Goal: Book appointment/travel/reservation

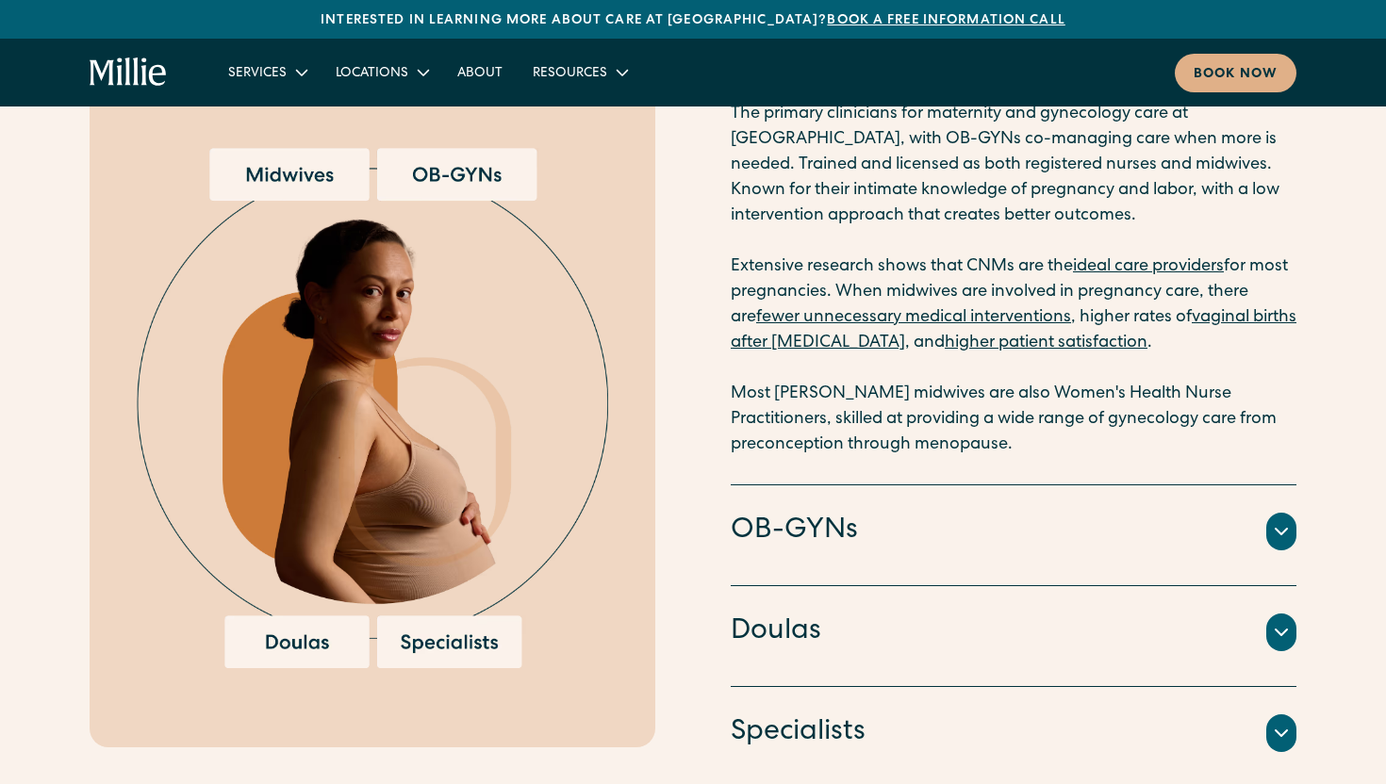
scroll to position [2678, 0]
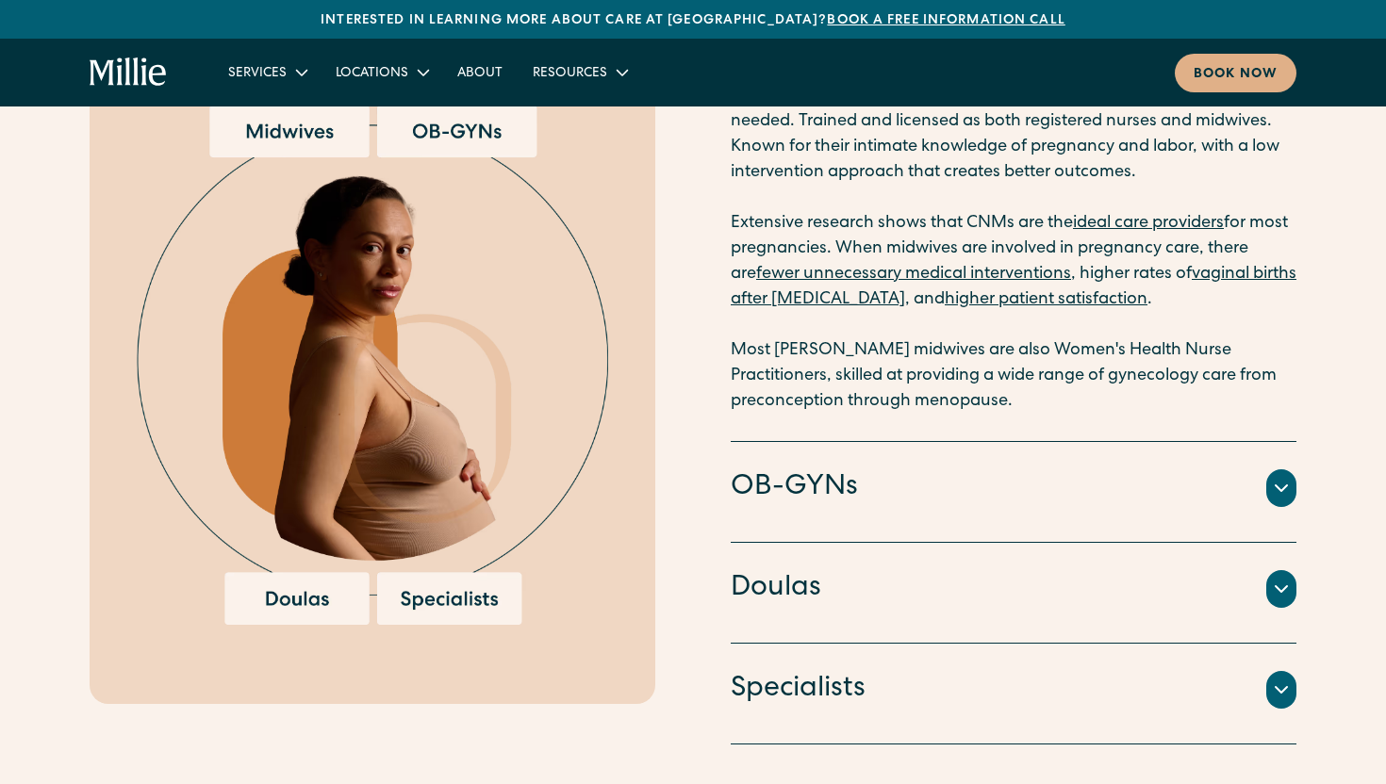
click at [1283, 484] on icon at bounding box center [1281, 488] width 23 height 23
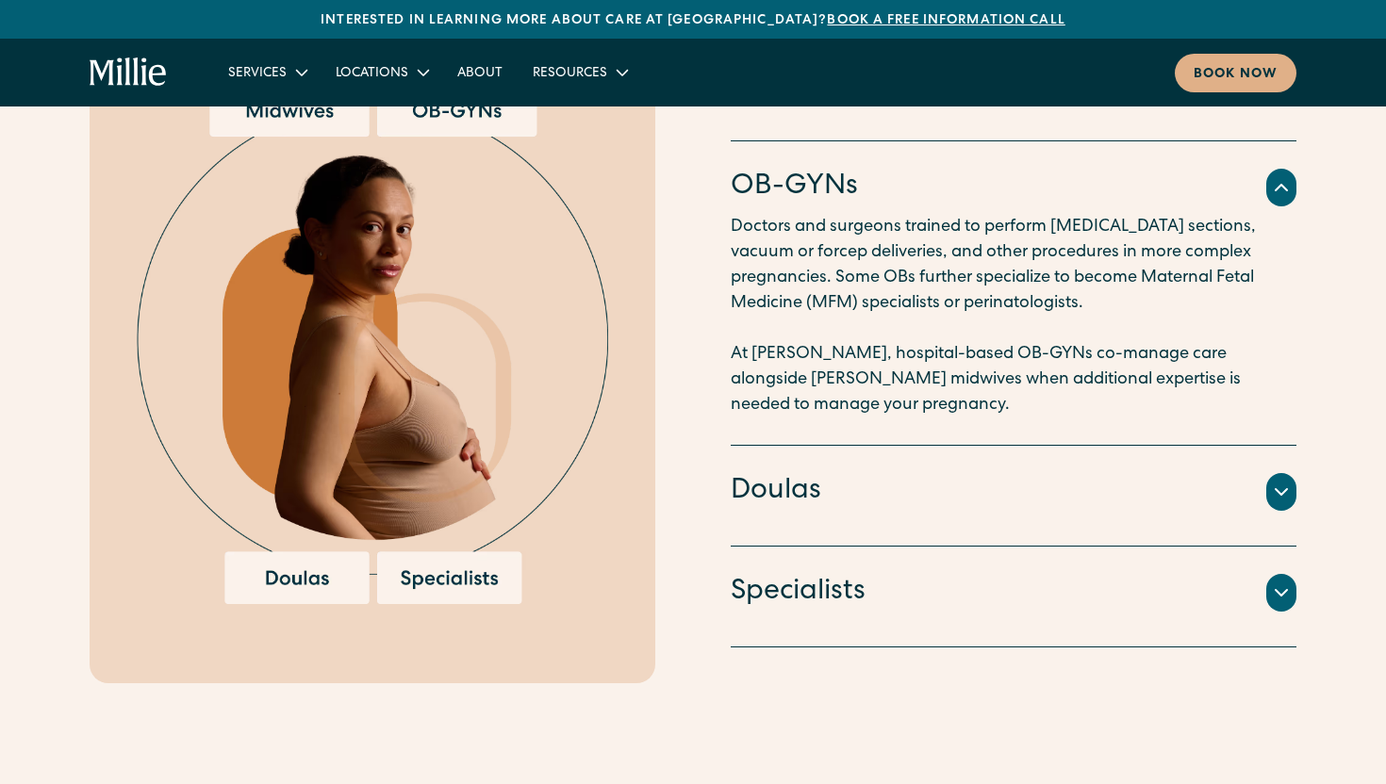
scroll to position [2662, 0]
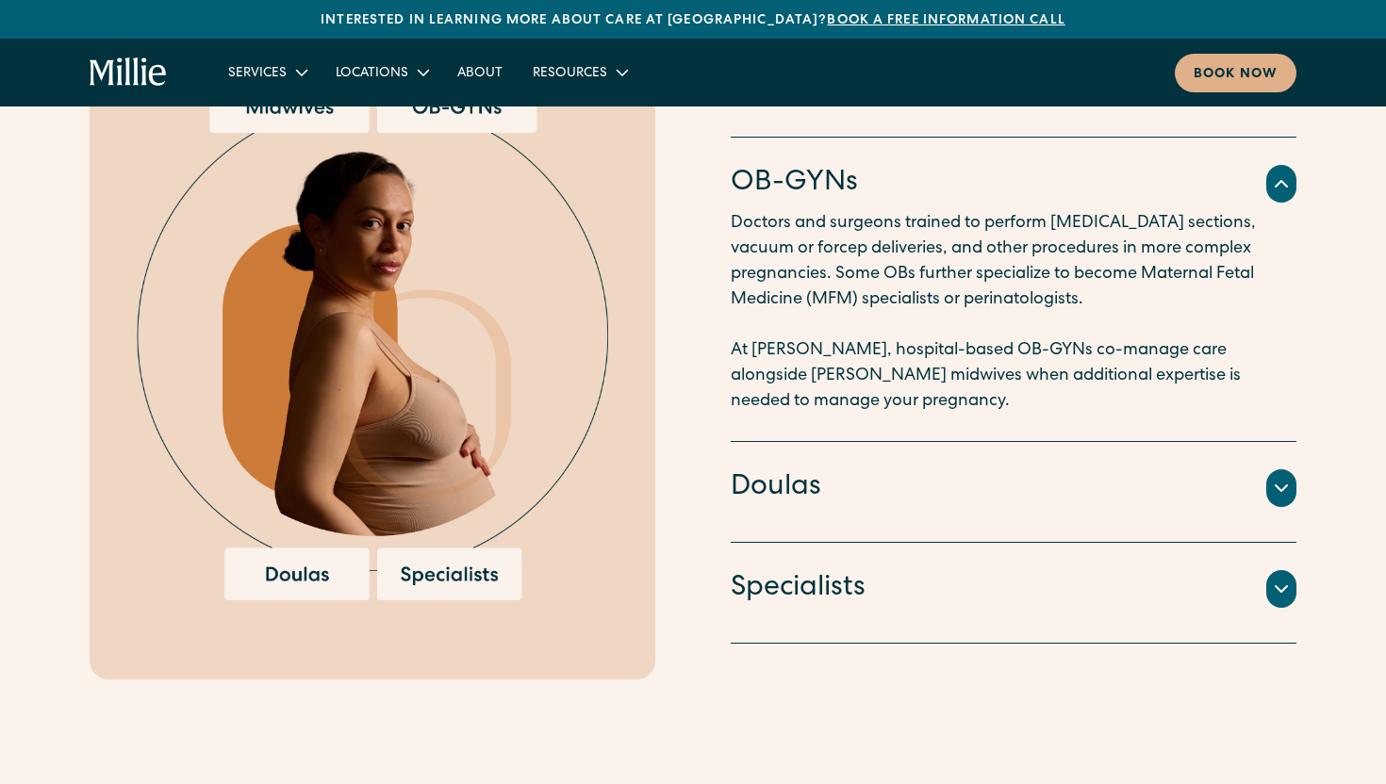
click at [1286, 494] on icon at bounding box center [1281, 488] width 23 height 23
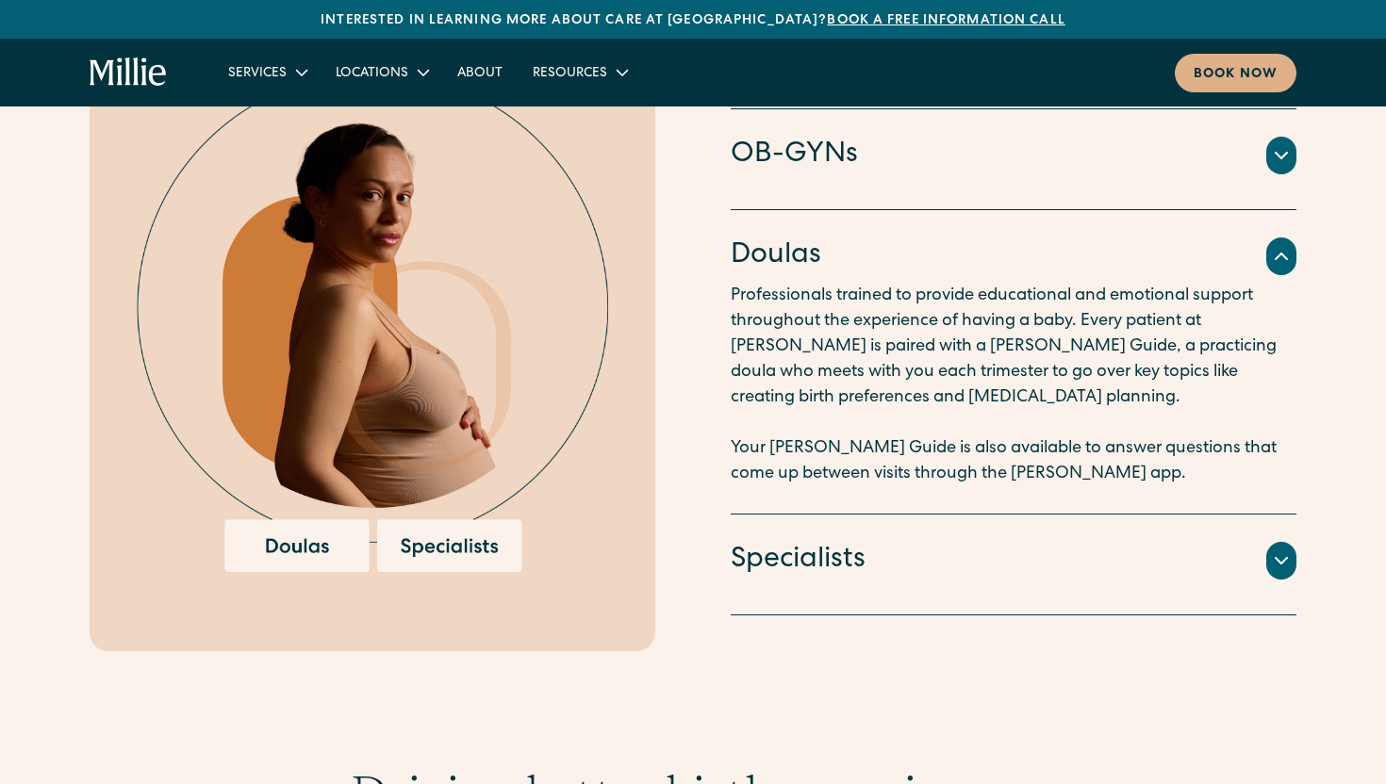
scroll to position [2695, 0]
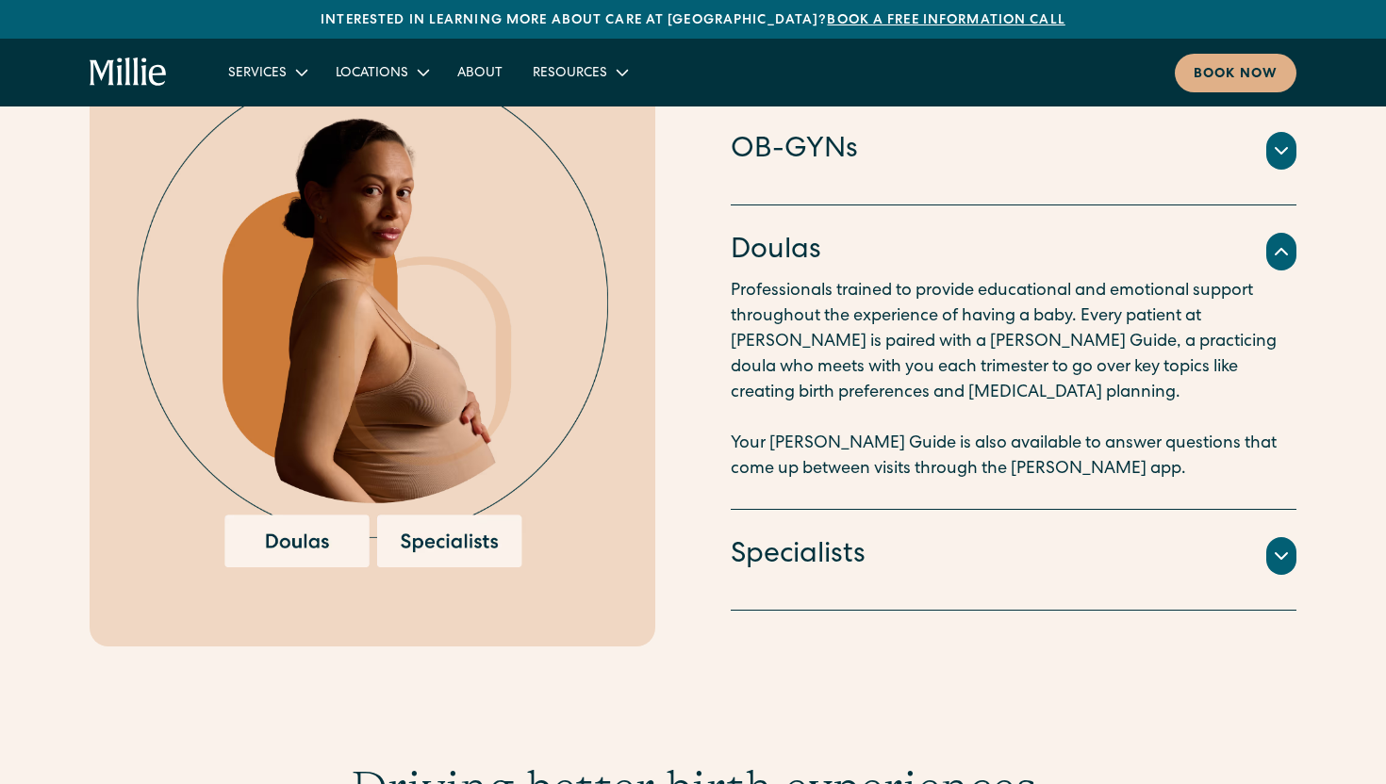
click at [1283, 553] on icon at bounding box center [1281, 556] width 23 height 23
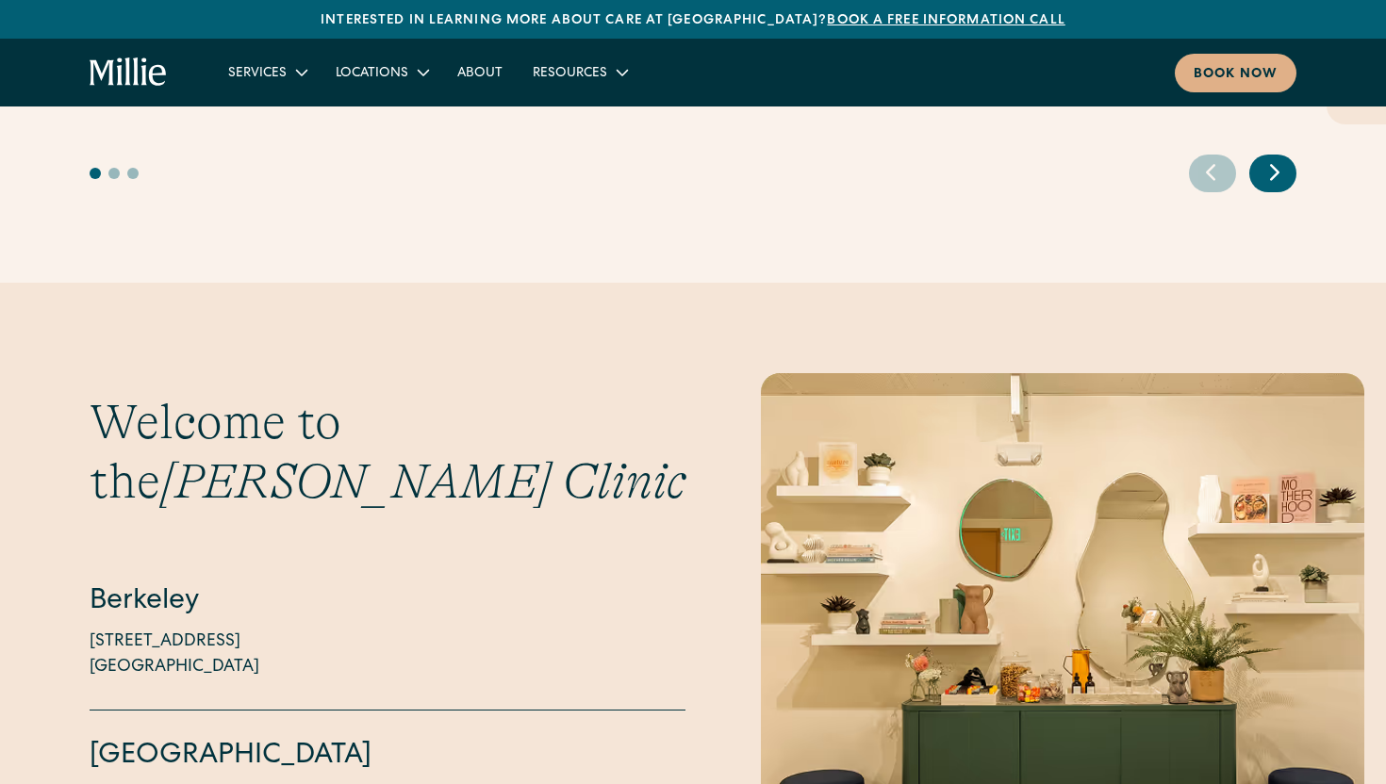
scroll to position [4810, 0]
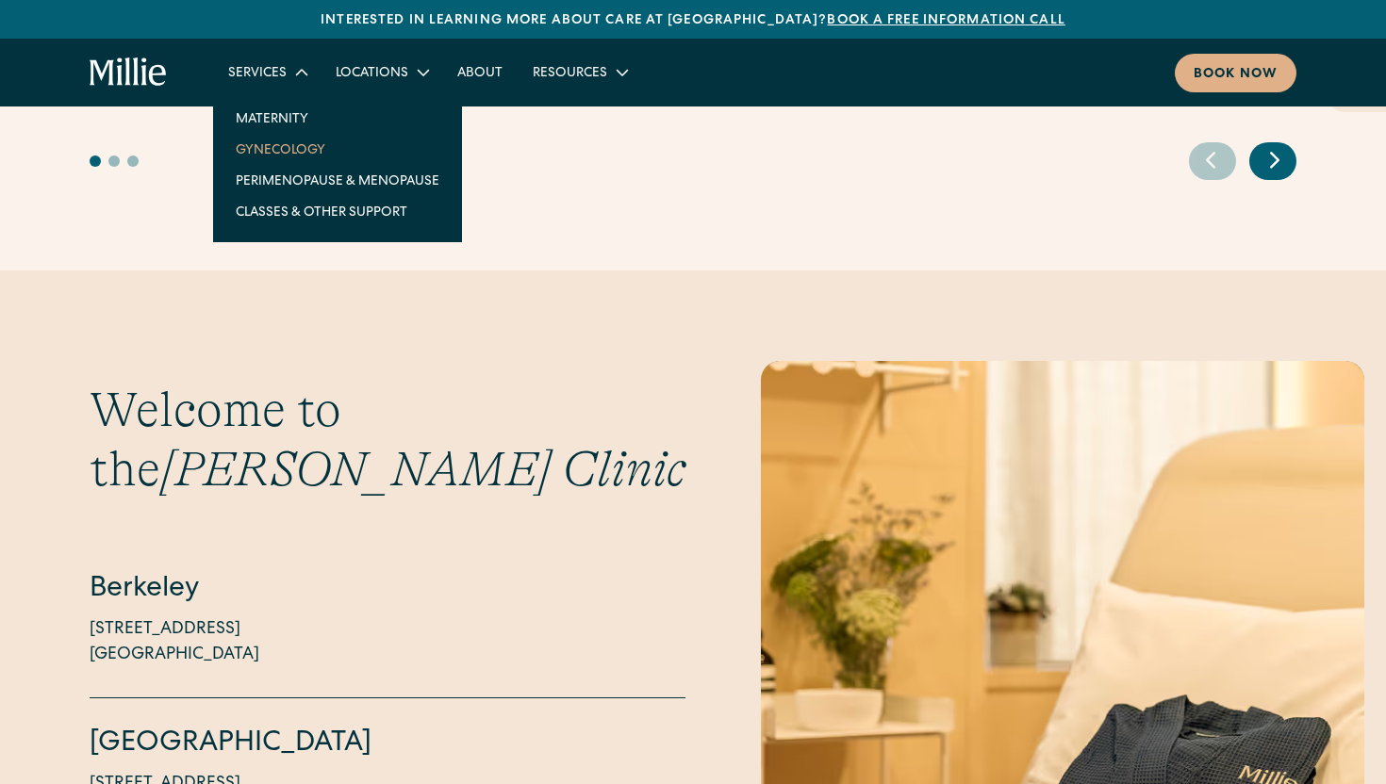
click at [284, 152] on link "Gynecology" at bounding box center [338, 149] width 234 height 31
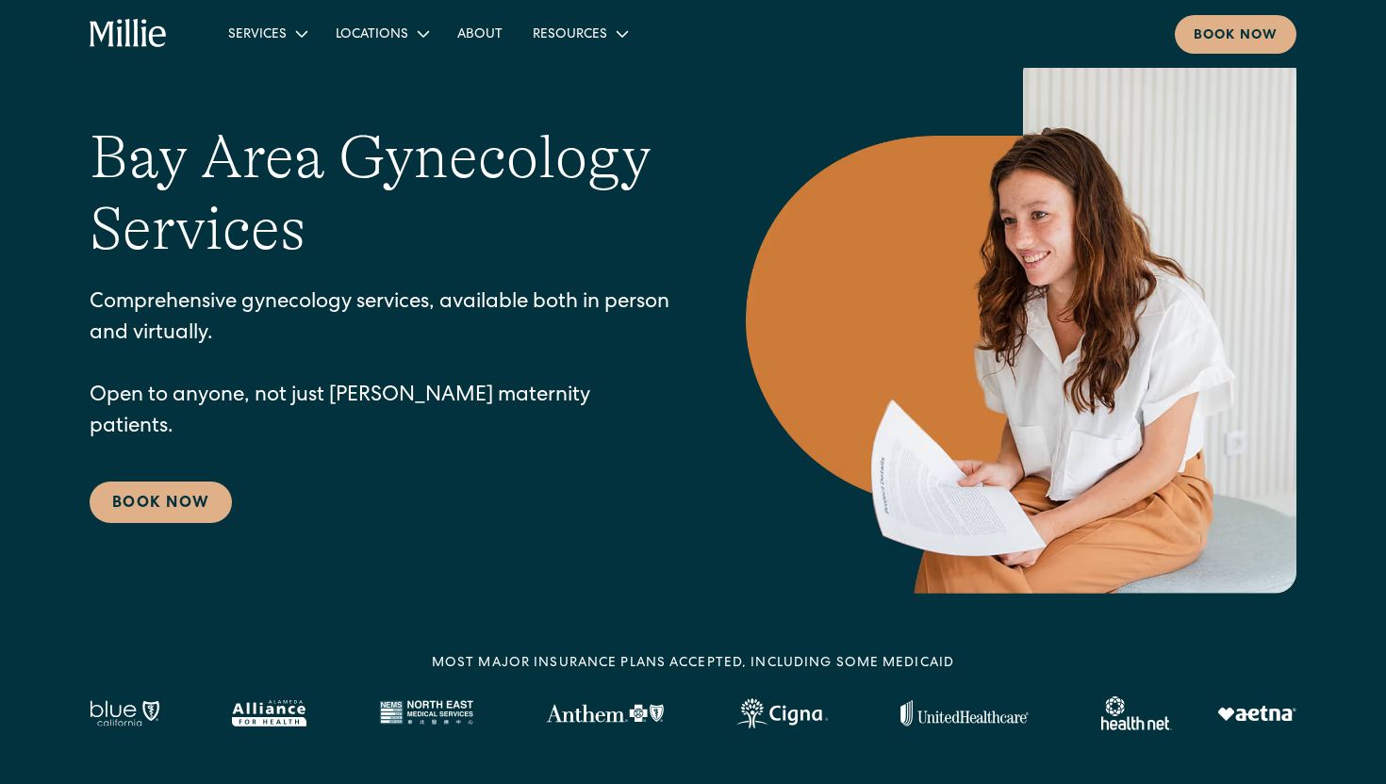
scroll to position [84, 0]
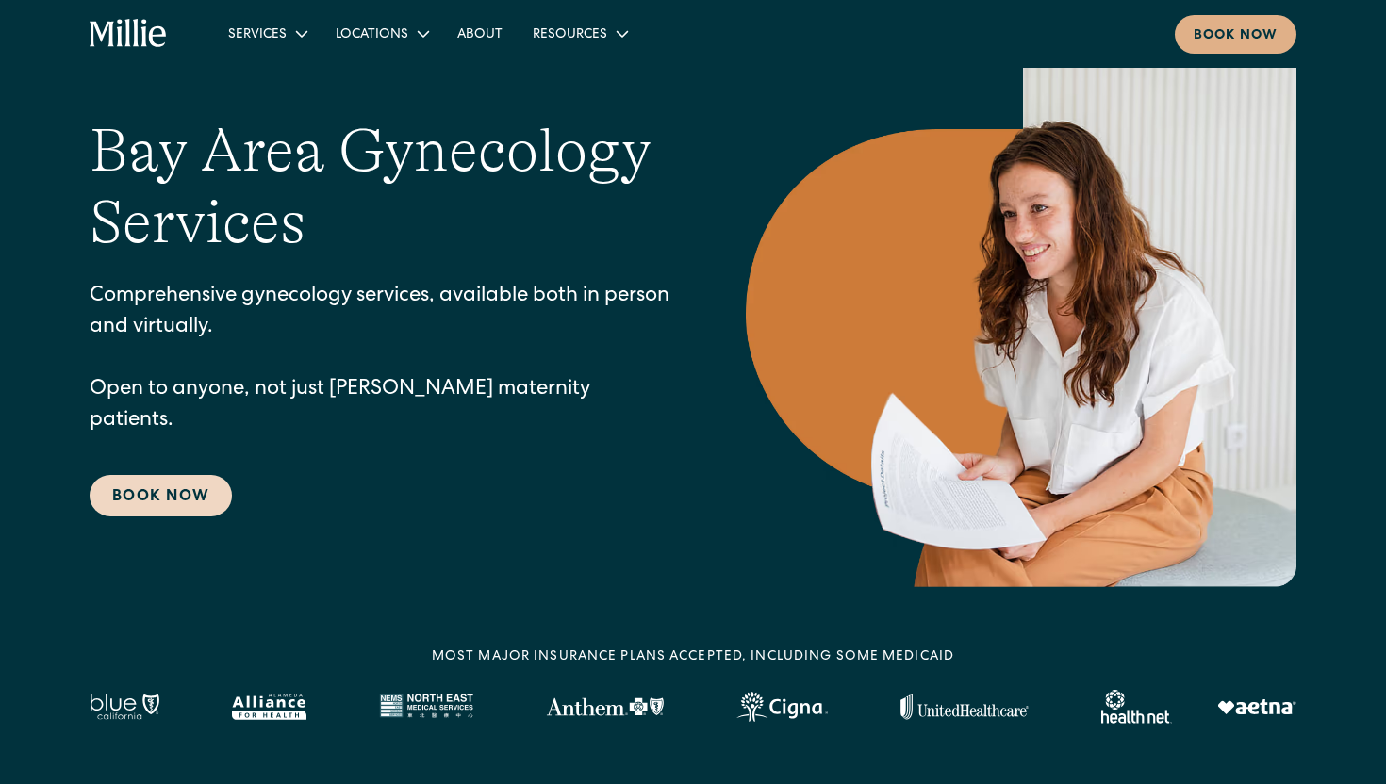
click at [186, 480] on link "Book Now" at bounding box center [161, 495] width 142 height 41
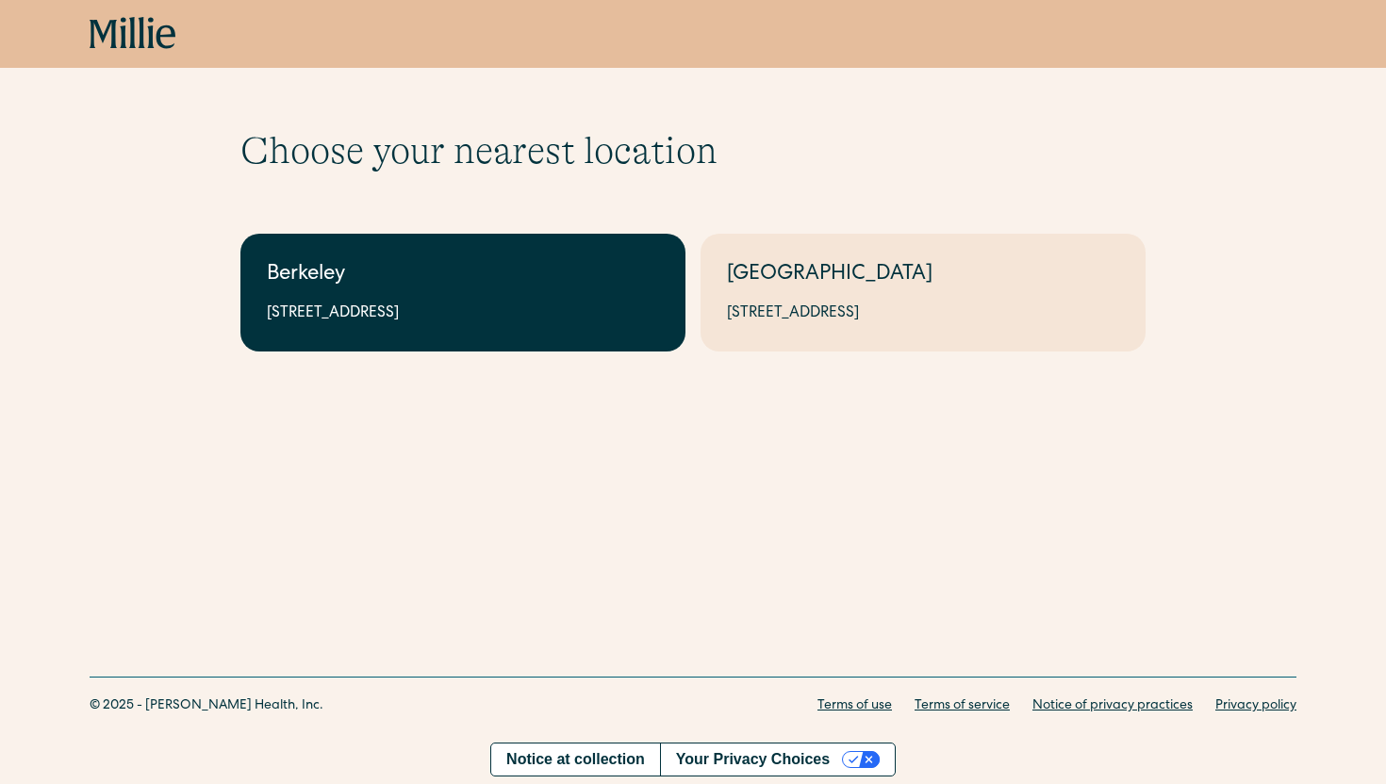
click at [349, 313] on div "2999 Regent St, Suite 524, Berkeley, CA 94705" at bounding box center [463, 314] width 392 height 23
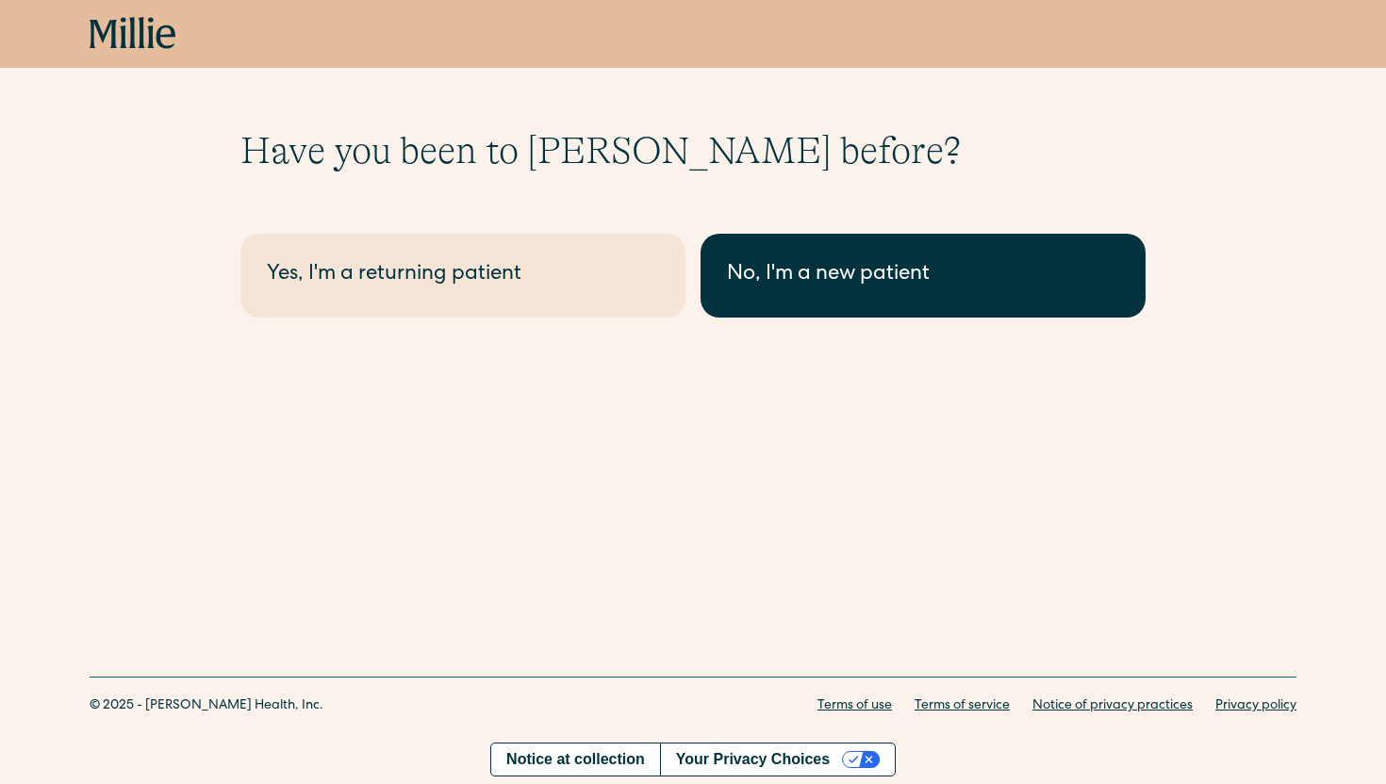
click at [783, 289] on div "No, I'm a new patient" at bounding box center [923, 275] width 392 height 31
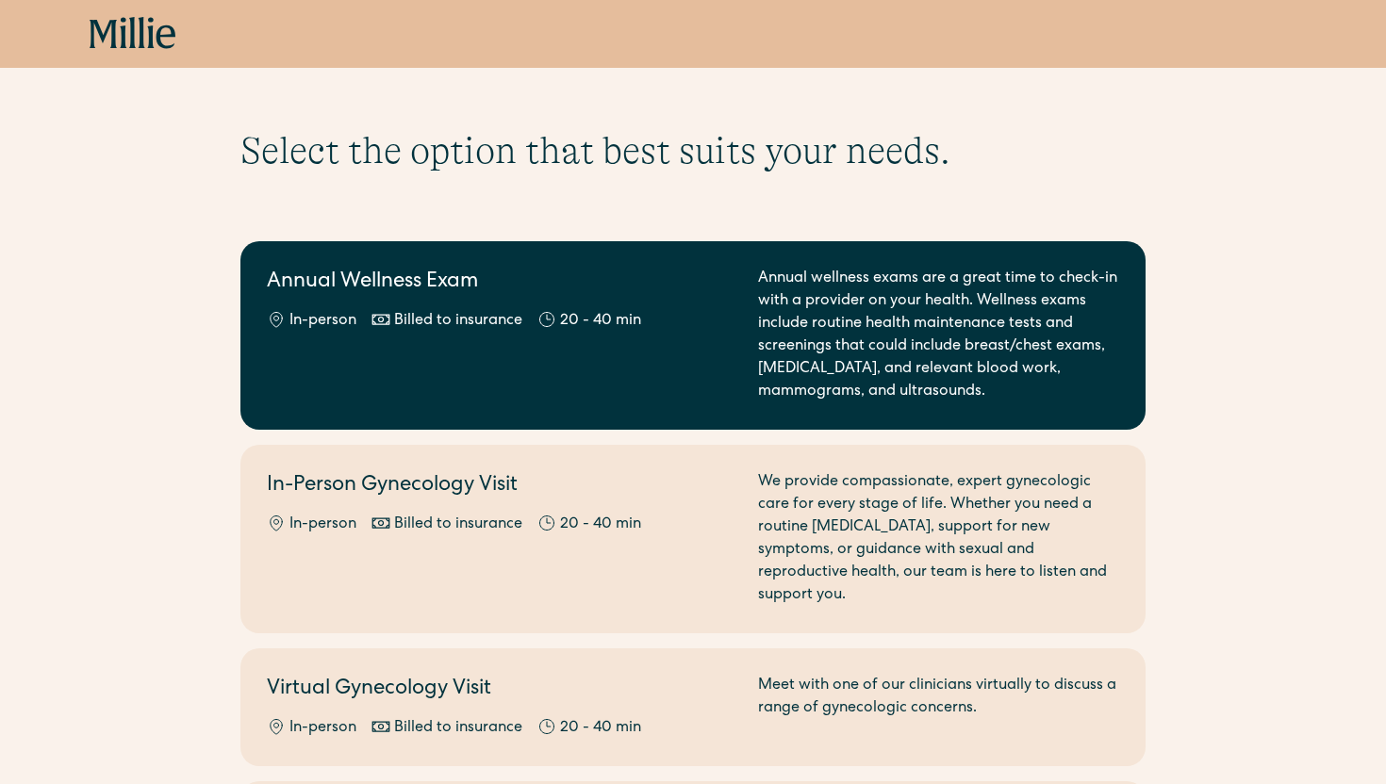
click at [526, 386] on div "Annual Wellness Exam In-person Billed to insurance 20 - 40 min" at bounding box center [501, 336] width 469 height 136
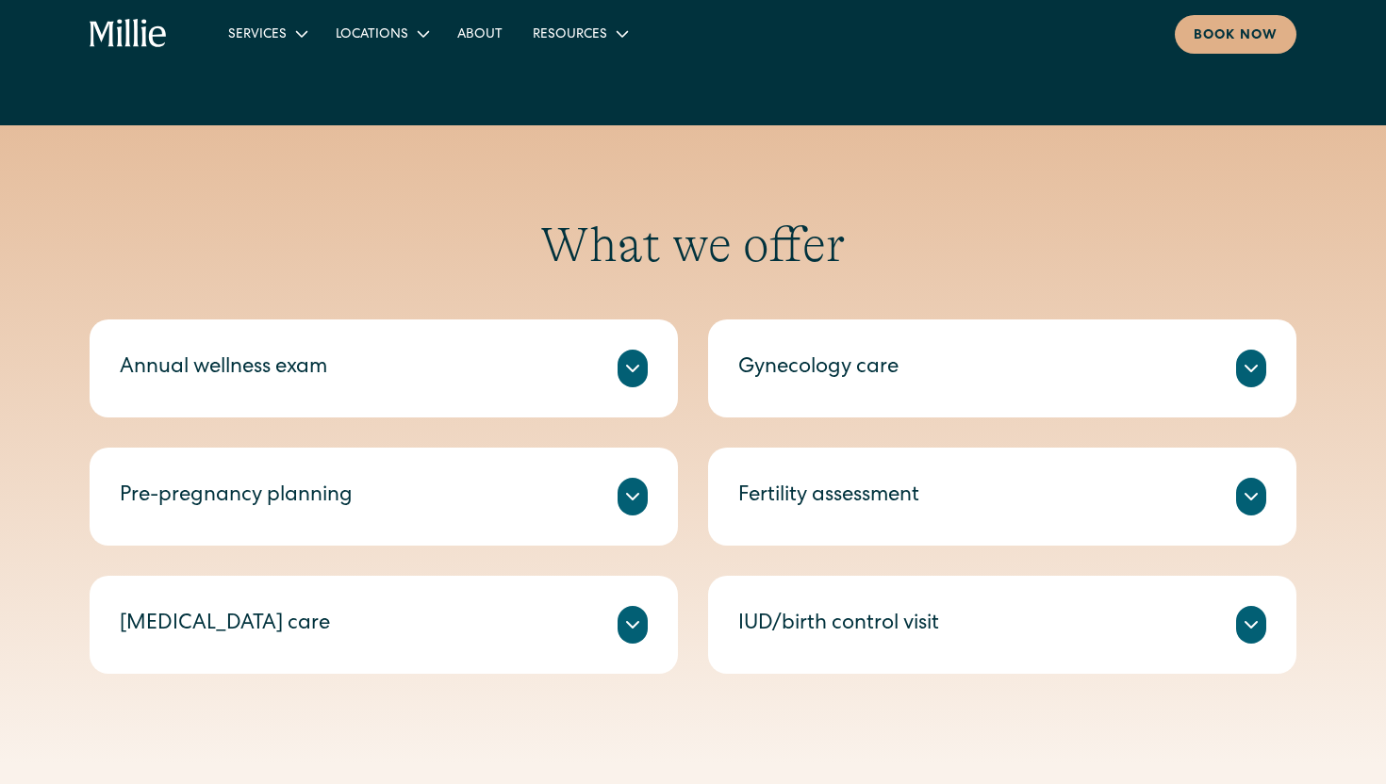
scroll to position [937, 0]
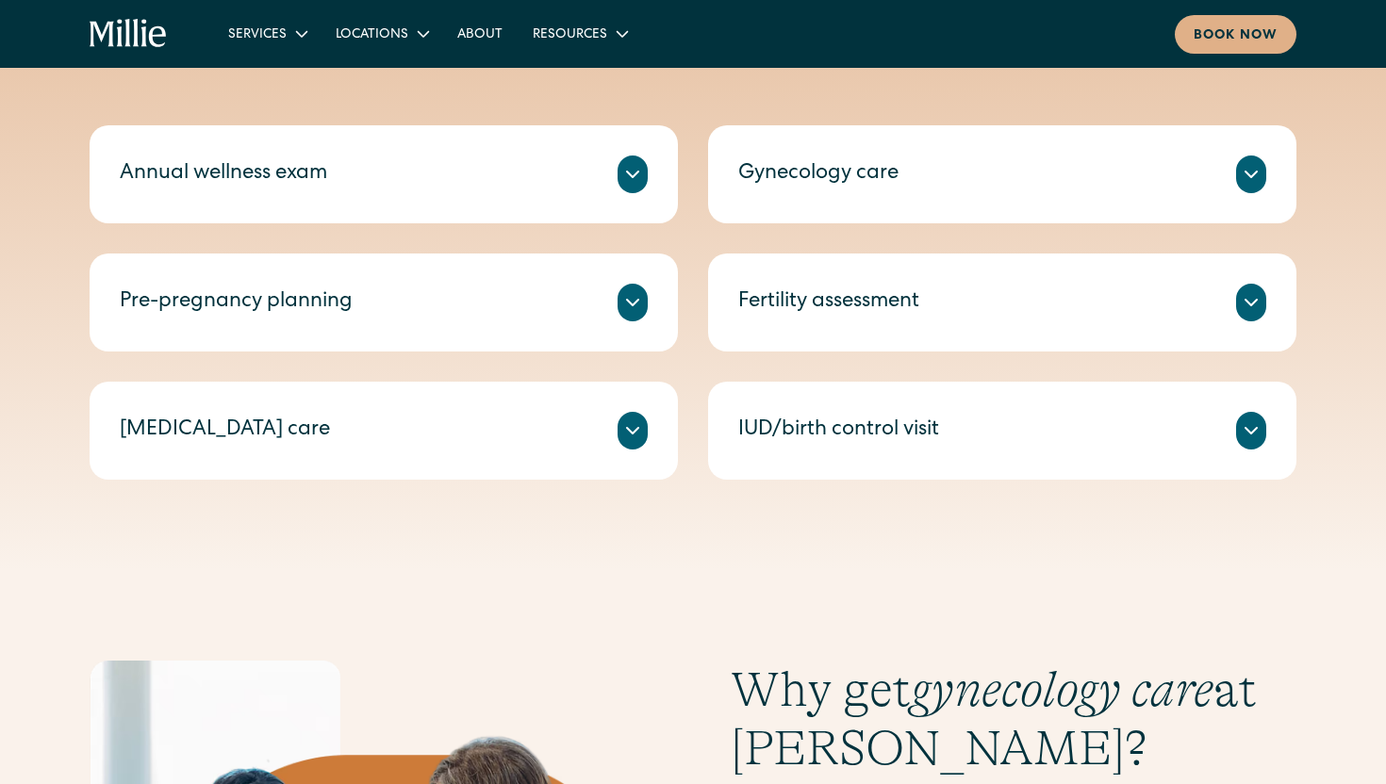
click at [1252, 430] on icon at bounding box center [1251, 431] width 23 height 23
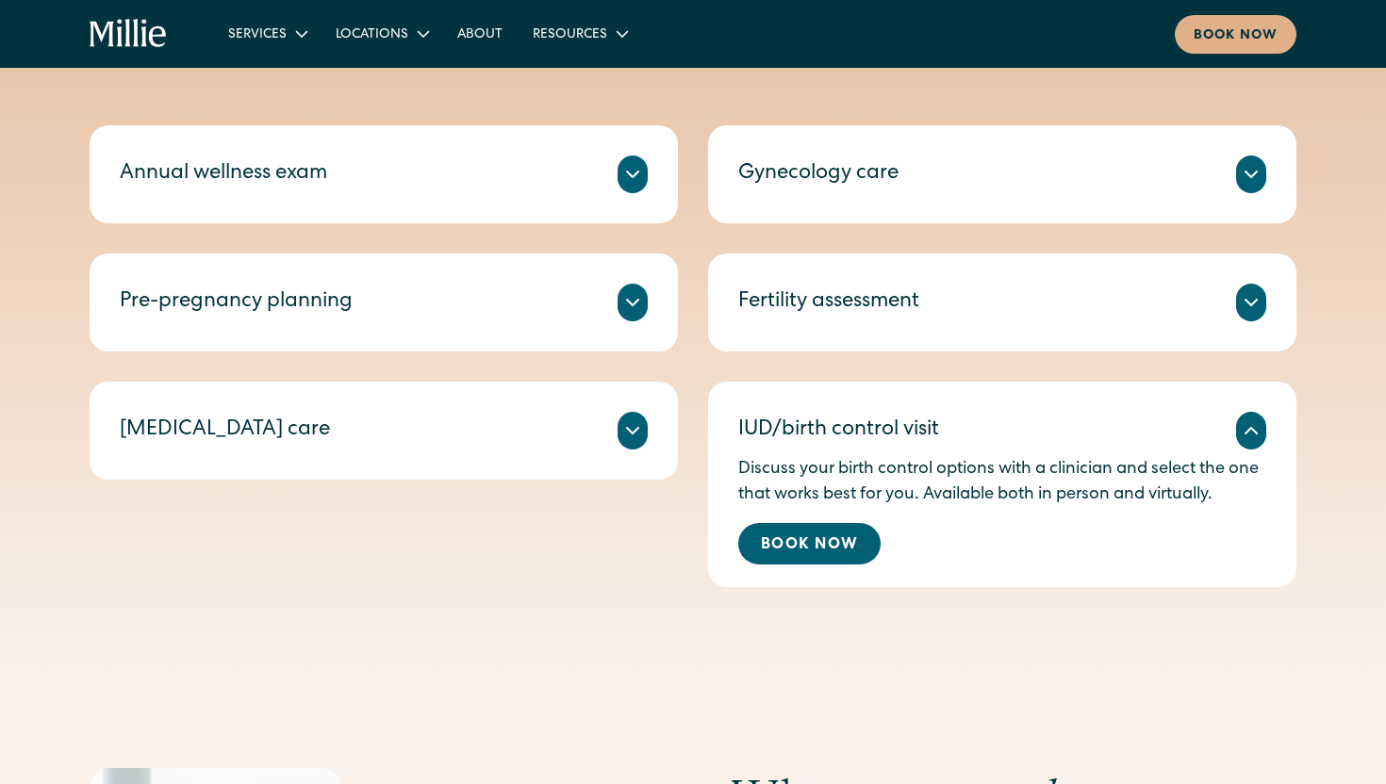
click at [637, 311] on icon at bounding box center [632, 302] width 23 height 23
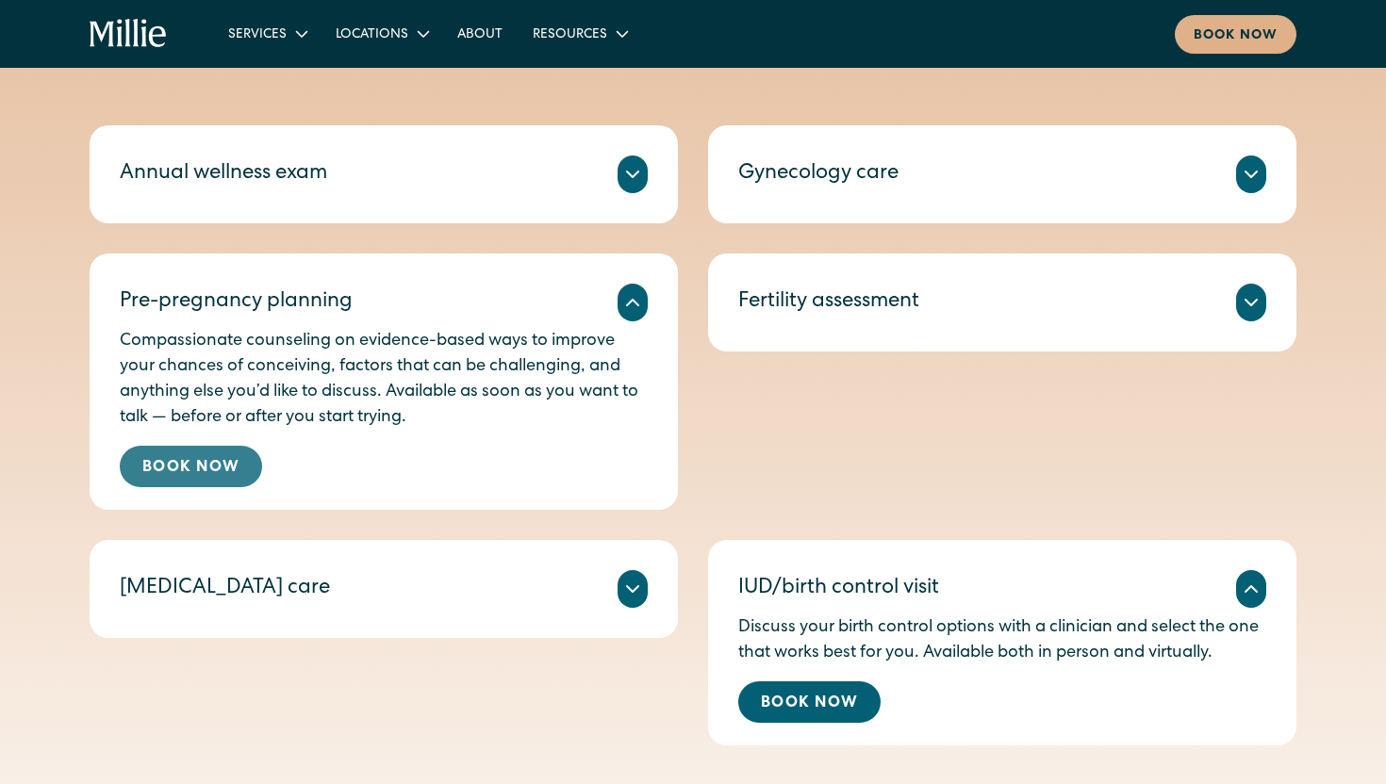
click at [231, 464] on link "Book Now" at bounding box center [191, 466] width 142 height 41
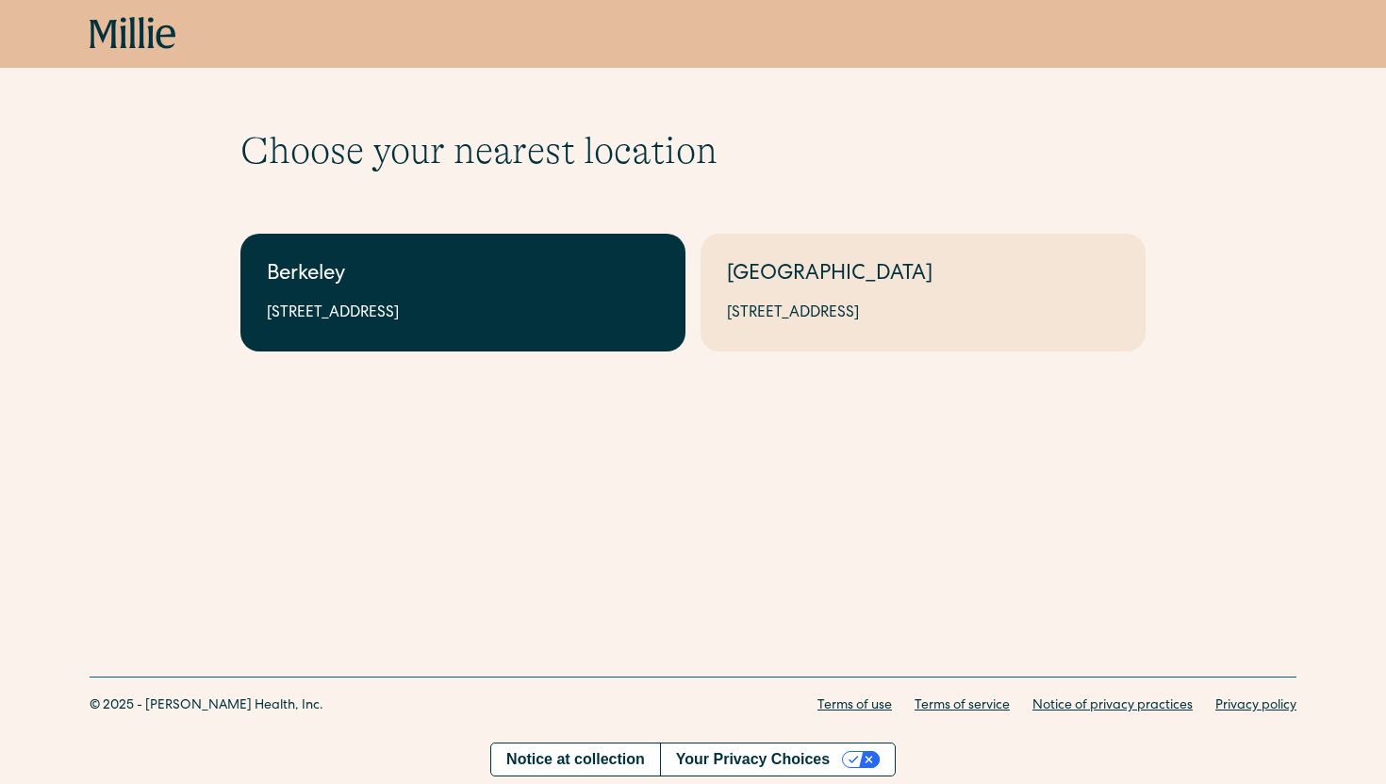
click at [369, 317] on div "2999 Regent St, Suite 524, Berkeley, CA 94705" at bounding box center [463, 314] width 392 height 23
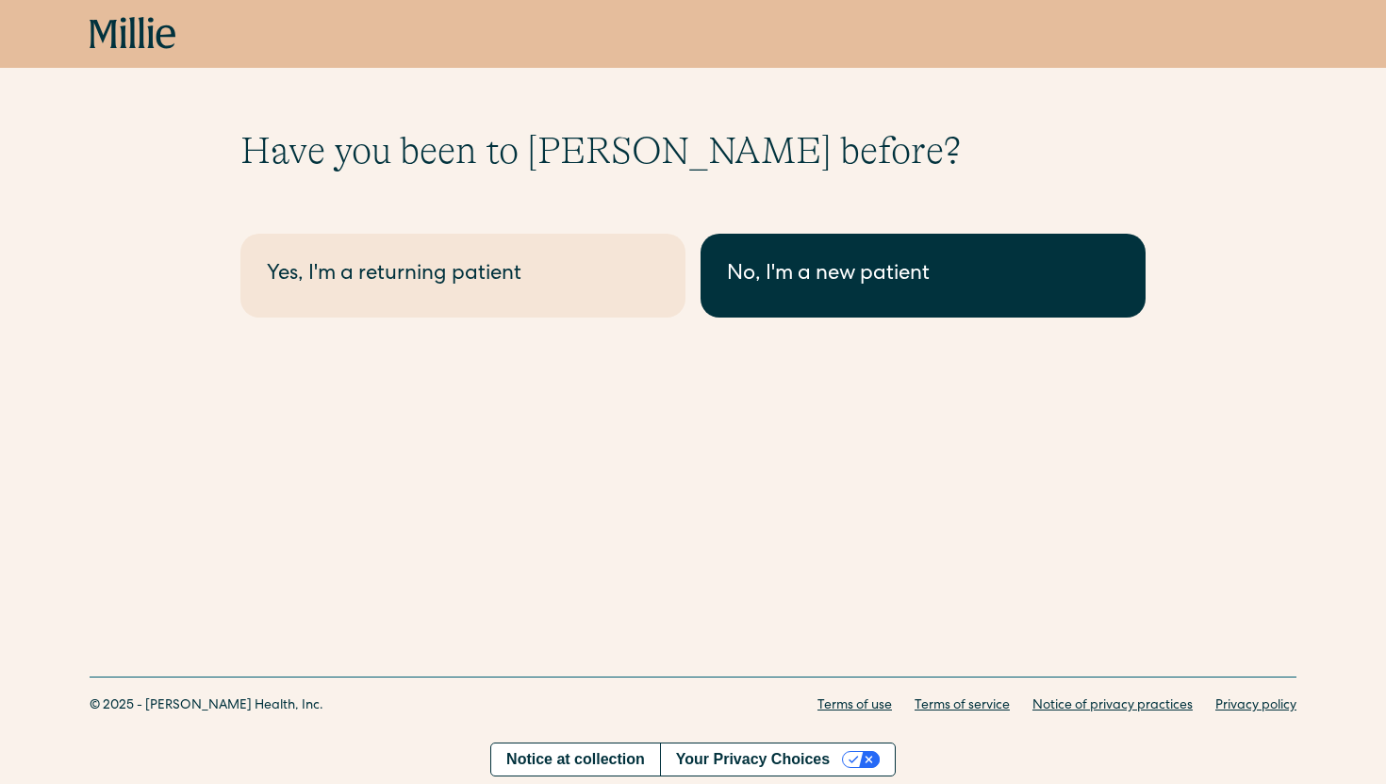
click at [826, 268] on div "No, I'm a new patient" at bounding box center [923, 275] width 392 height 31
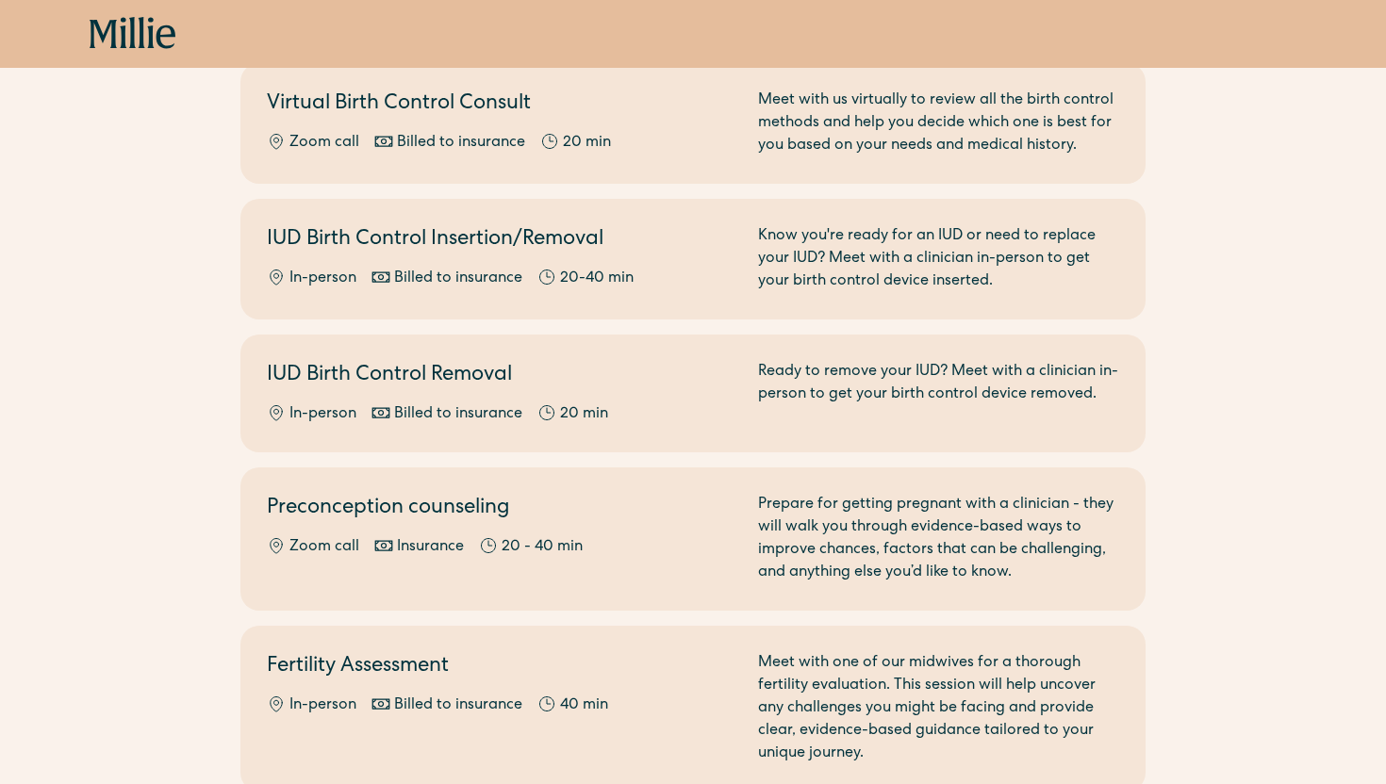
scroll to position [934, 0]
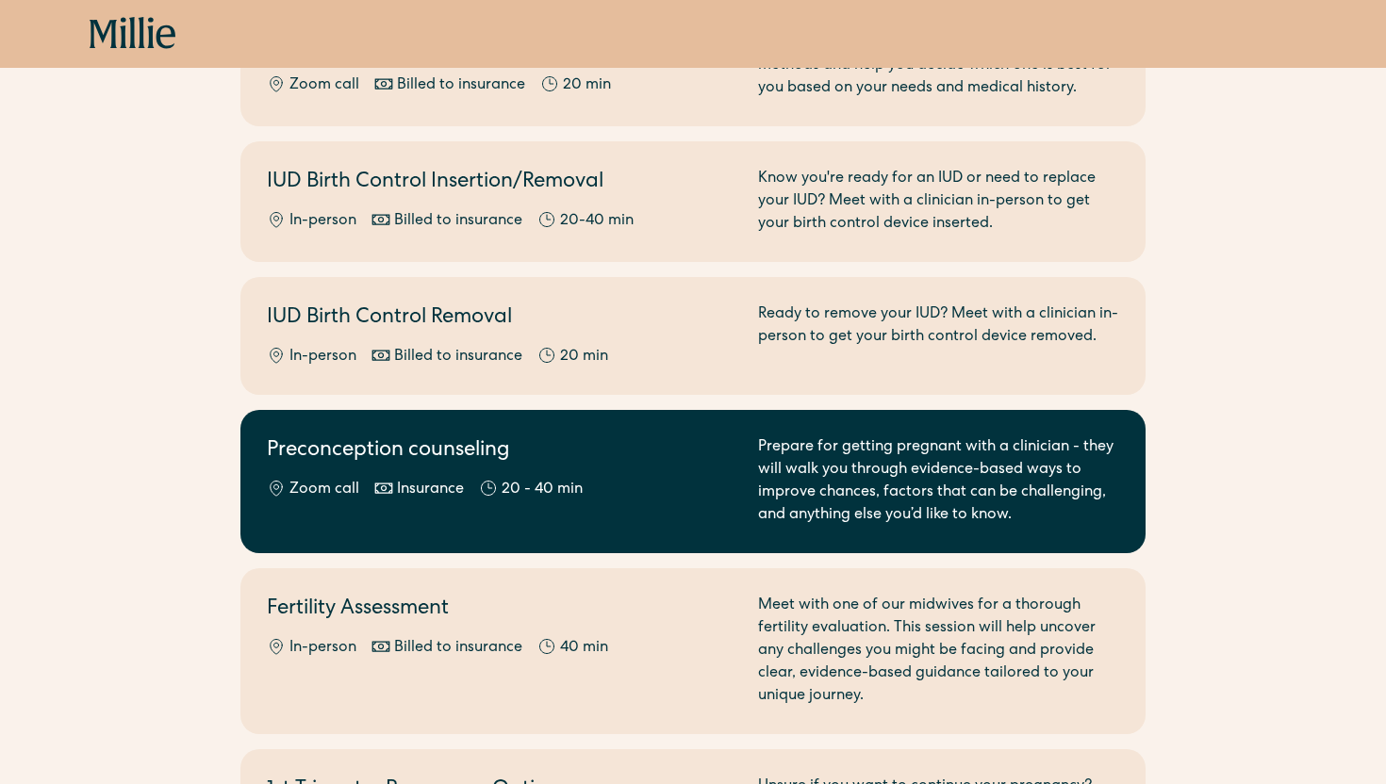
click at [715, 479] on div "Zoom call Insurance 20 - 40 min" at bounding box center [501, 490] width 469 height 23
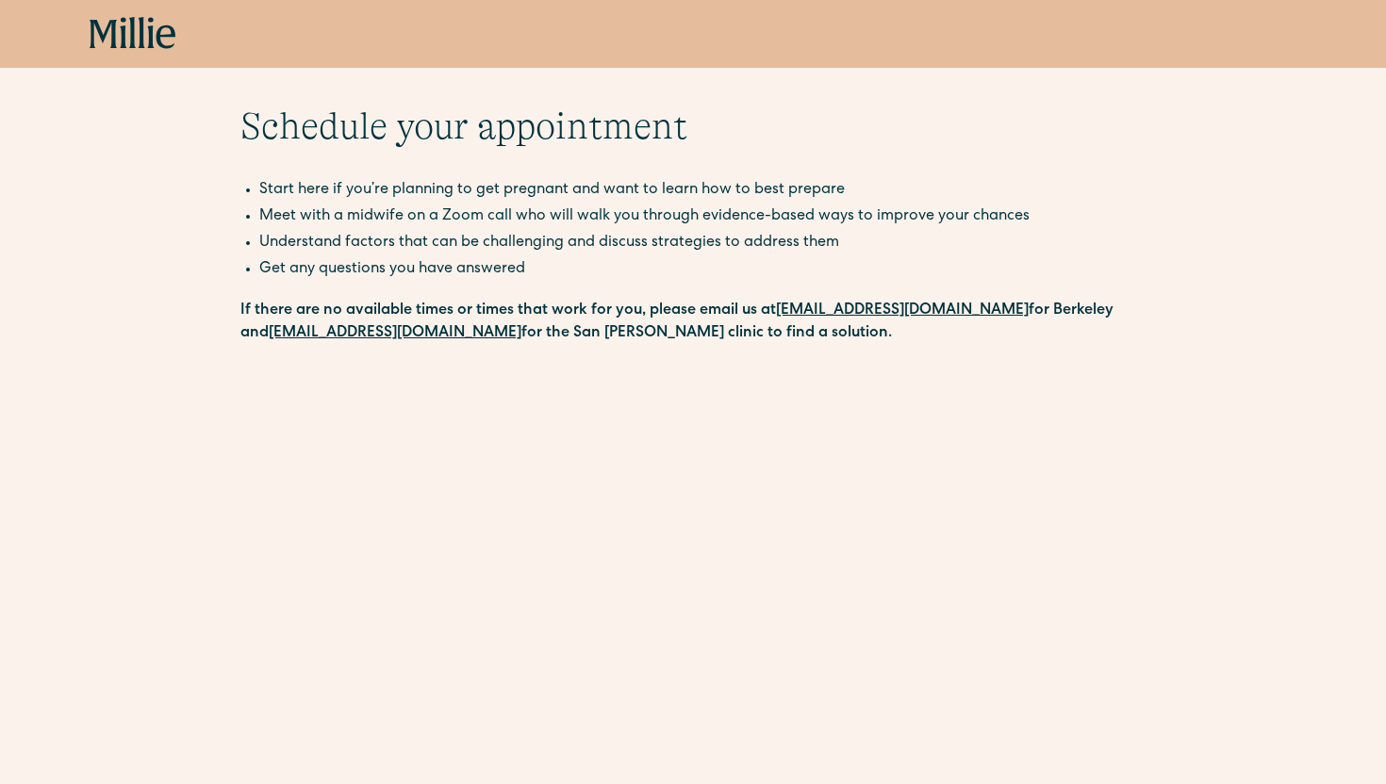
scroll to position [25, 0]
